Goal: Information Seeking & Learning: Understand process/instructions

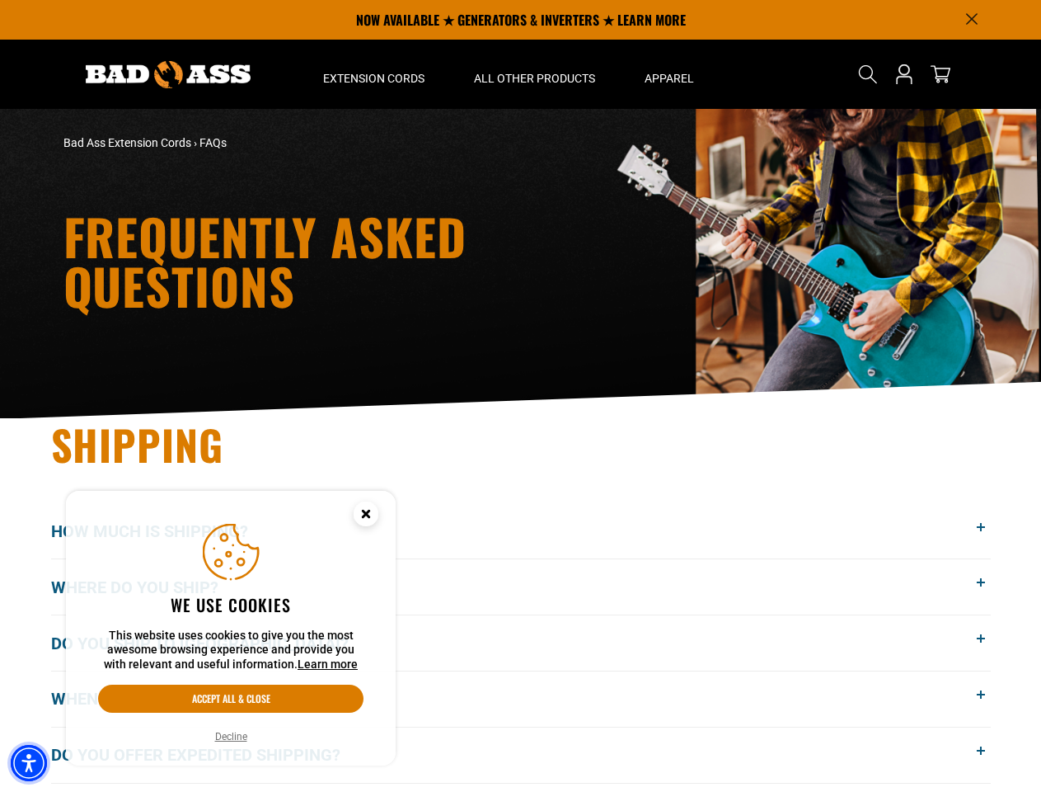
click at [29, 763] on img "Accessibility Menu" at bounding box center [29, 763] width 36 height 36
